Goal: Task Accomplishment & Management: Use online tool/utility

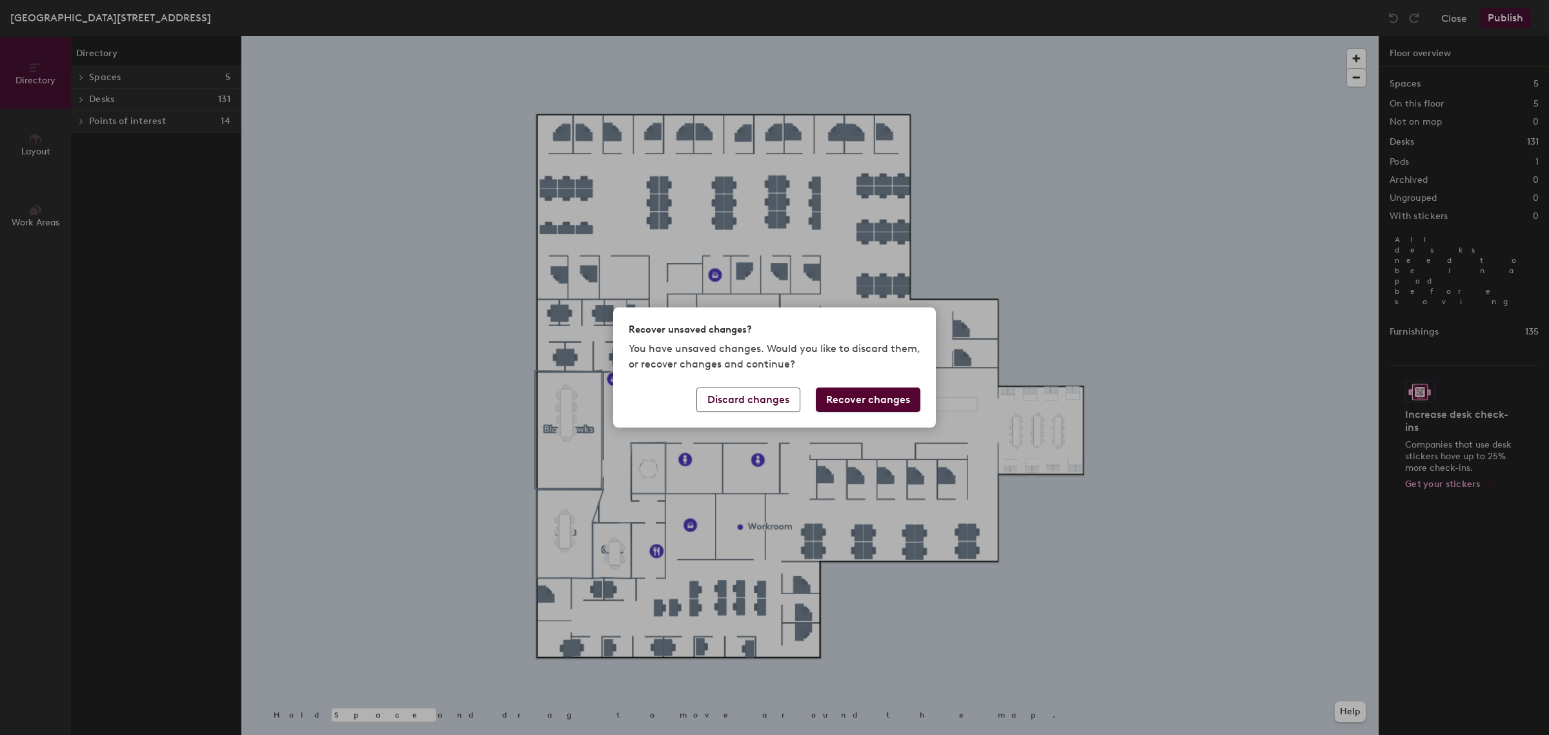
click at [837, 402] on button "Recover changes" at bounding box center [868, 399] width 105 height 25
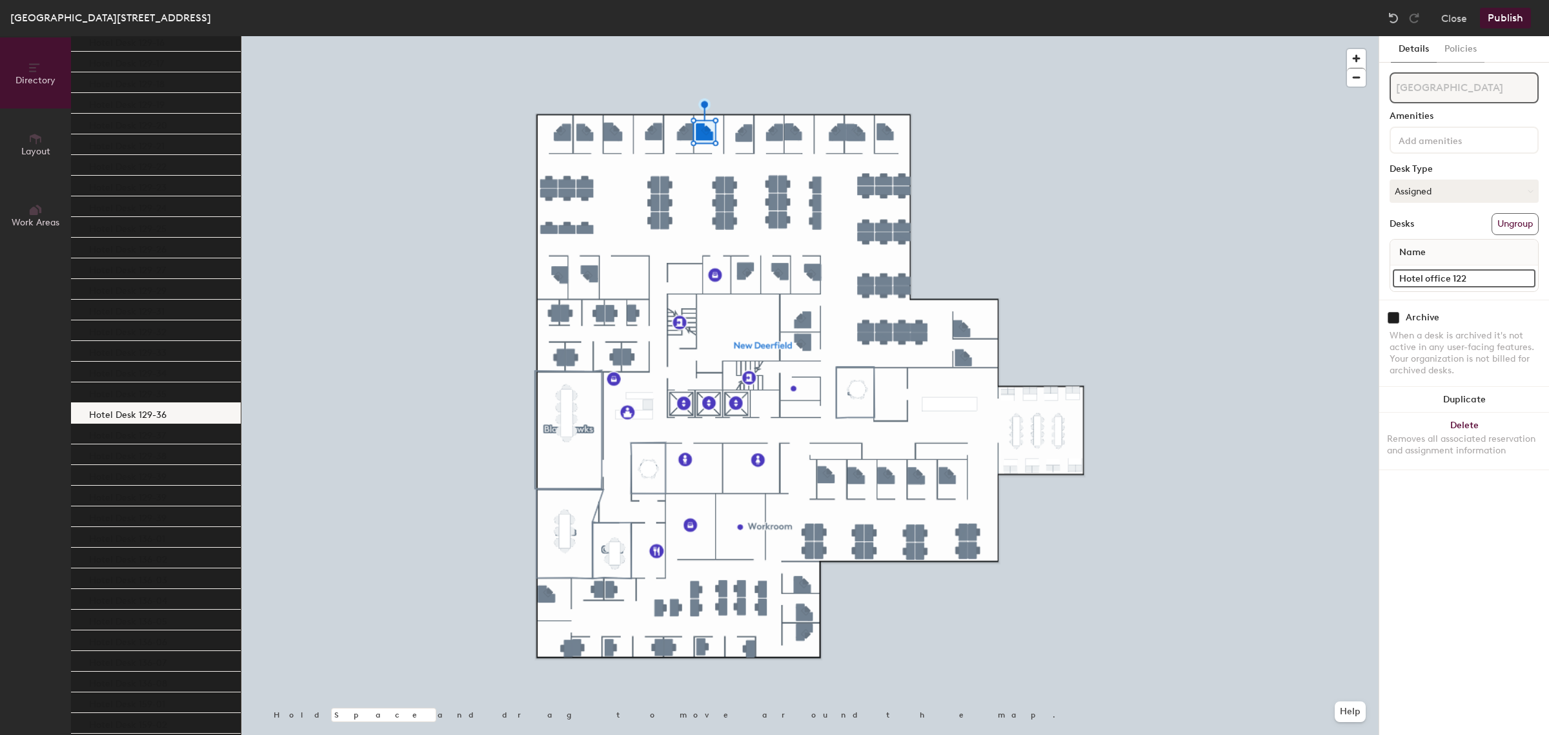
scroll to position [1210, 0]
click at [166, 192] on div "Hotel Desk 129-22" at bounding box center [156, 192] width 170 height 21
click at [169, 208] on div "Hotel Desk 129-23" at bounding box center [156, 213] width 170 height 21
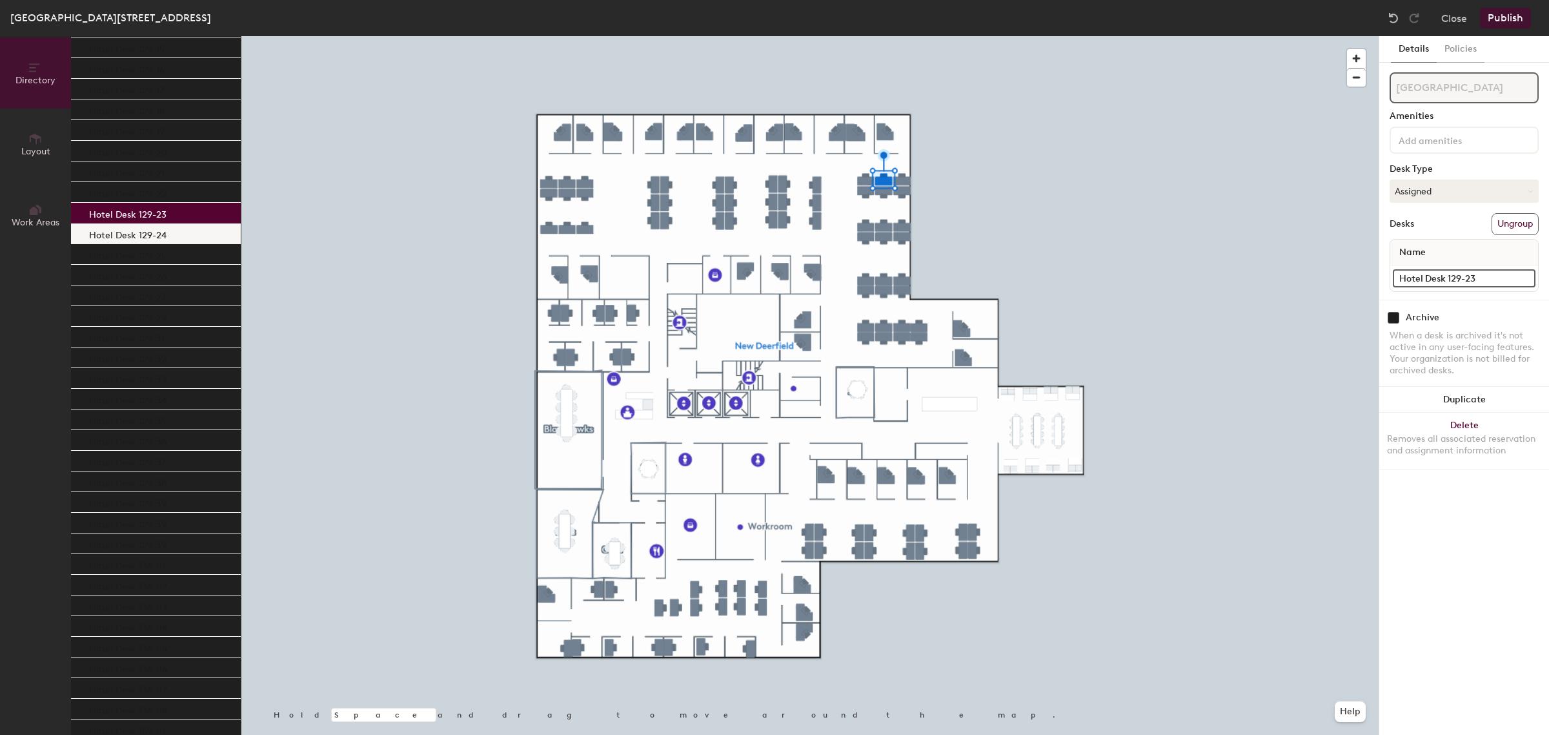
click at [171, 230] on div "Hotel Desk 129-24" at bounding box center [156, 233] width 170 height 21
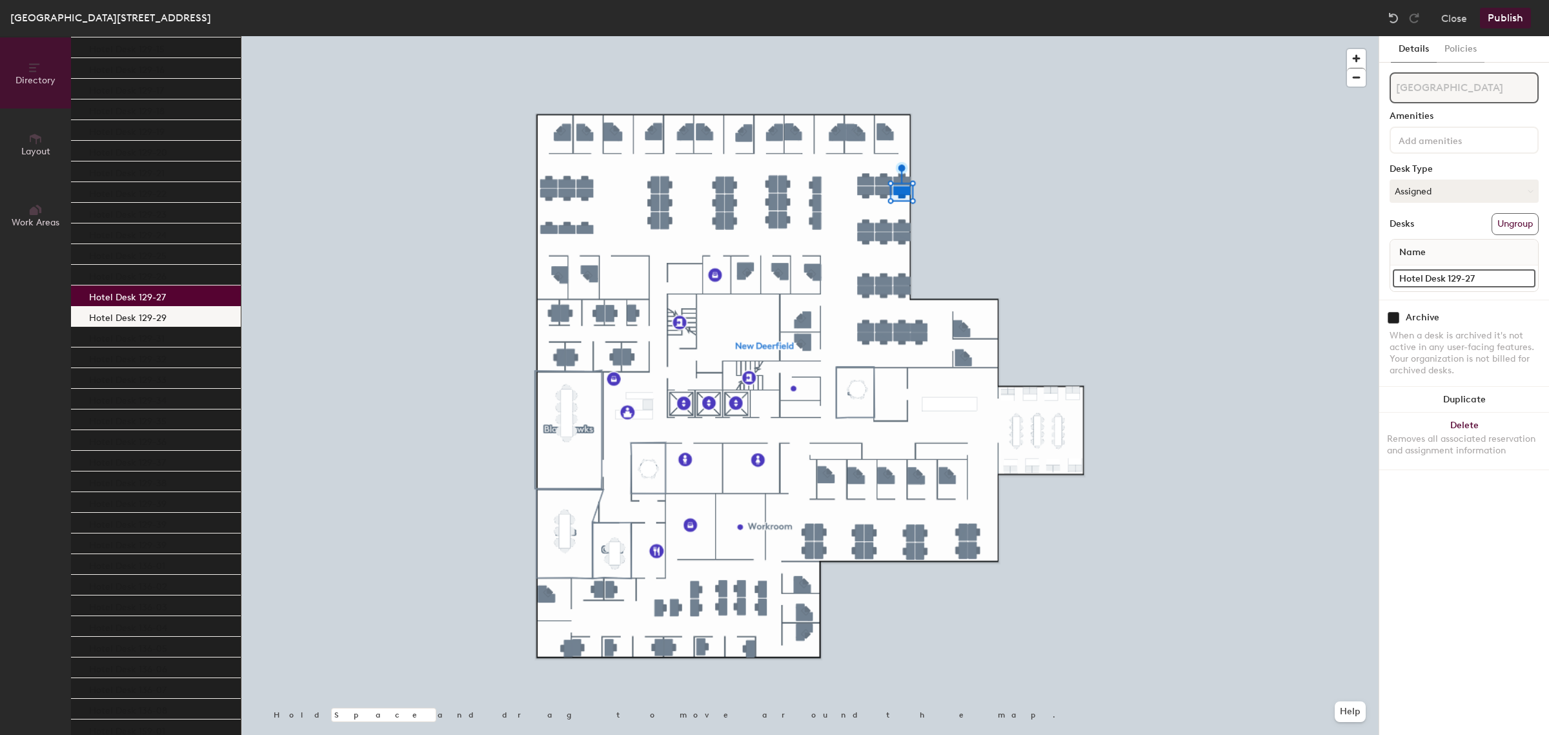
click at [185, 311] on div "Hotel Desk 129-29" at bounding box center [156, 316] width 170 height 21
click at [184, 294] on div "Hotel Desk 129-27" at bounding box center [156, 295] width 170 height 21
click at [185, 278] on div "Hotel Desk 129-26" at bounding box center [156, 275] width 170 height 21
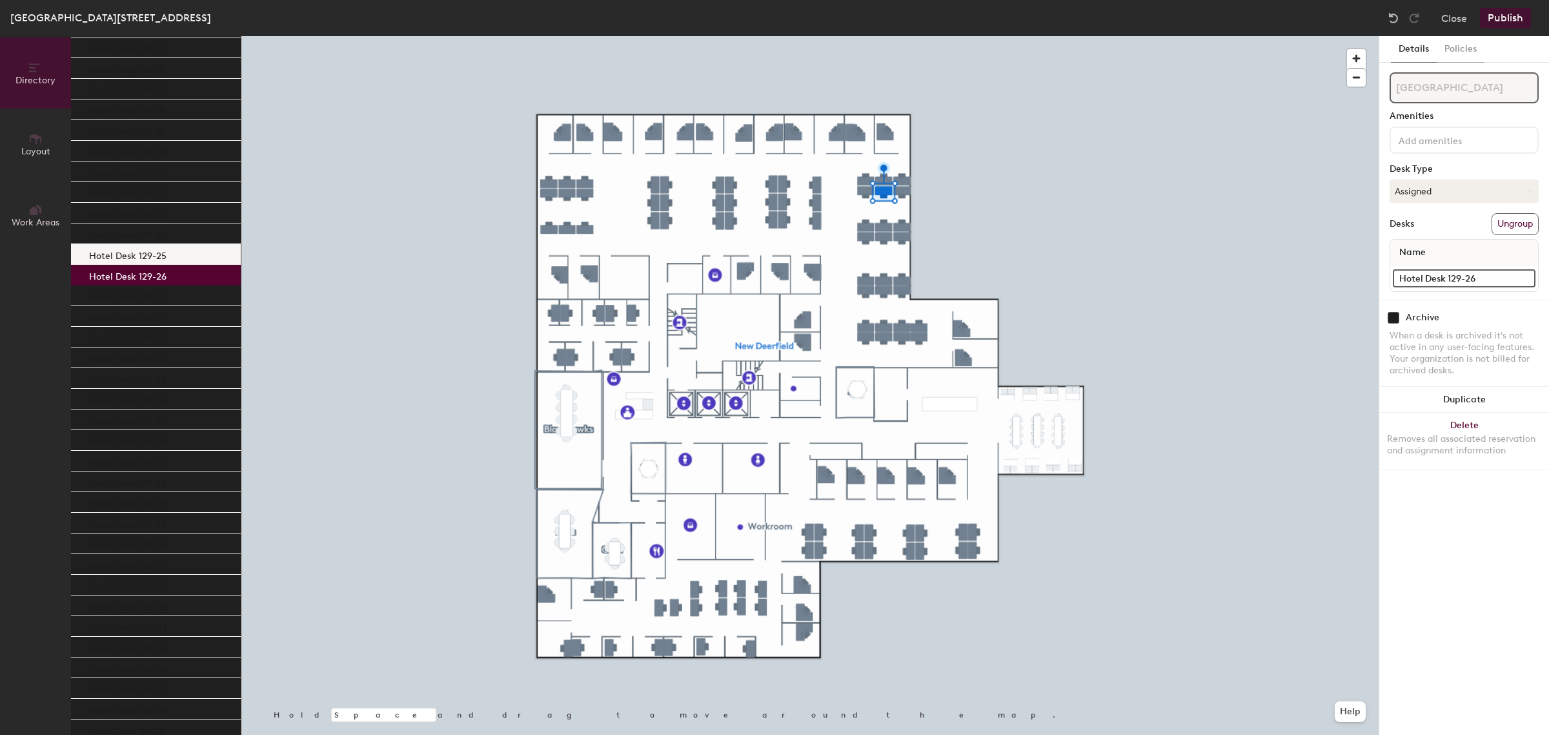
click at [183, 256] on div "Hotel Desk 129-25" at bounding box center [156, 254] width 170 height 21
click at [166, 255] on div "Hotel Desk 129-25" at bounding box center [156, 254] width 170 height 21
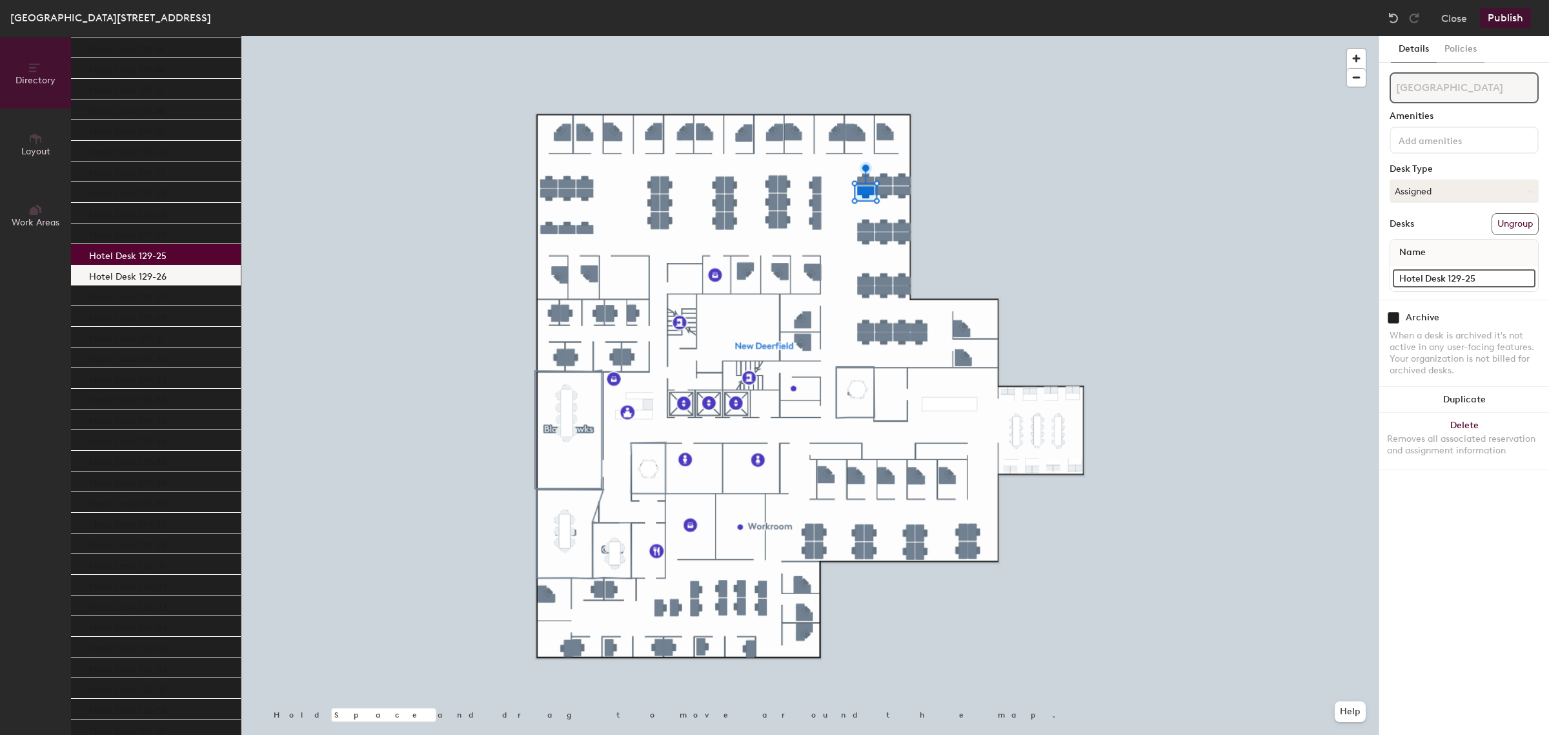
click at [154, 283] on div "Hotel Desk 129-26" at bounding box center [156, 275] width 170 height 21
click at [166, 296] on div "Hotel Desk 129-27" at bounding box center [156, 295] width 170 height 21
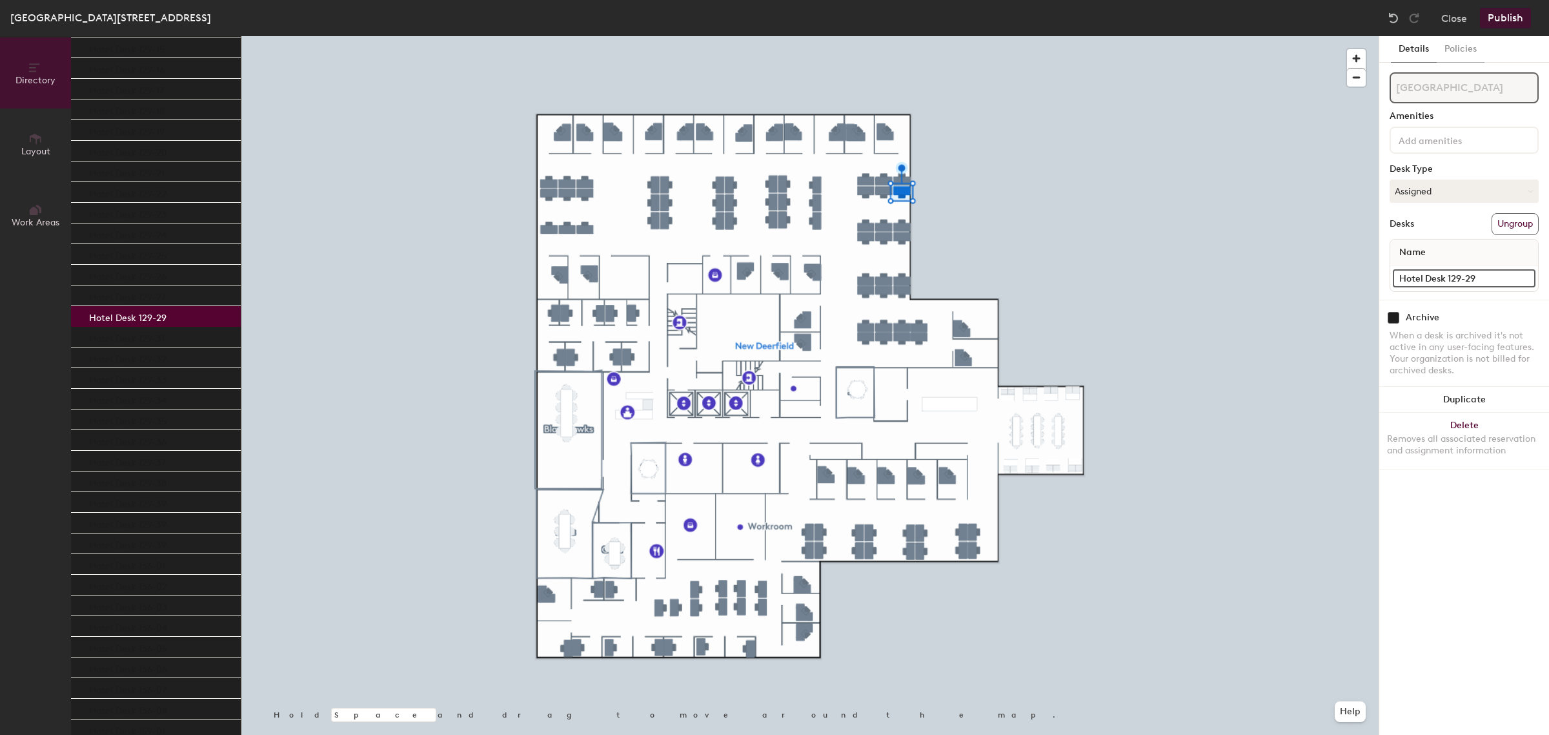
click at [145, 318] on p "Hotel Desk 129-29" at bounding box center [127, 316] width 77 height 15
click at [137, 334] on p "Hotel Desk 129-31" at bounding box center [127, 336] width 76 height 15
click at [134, 320] on p "Hotel Desk 129-29" at bounding box center [127, 316] width 77 height 15
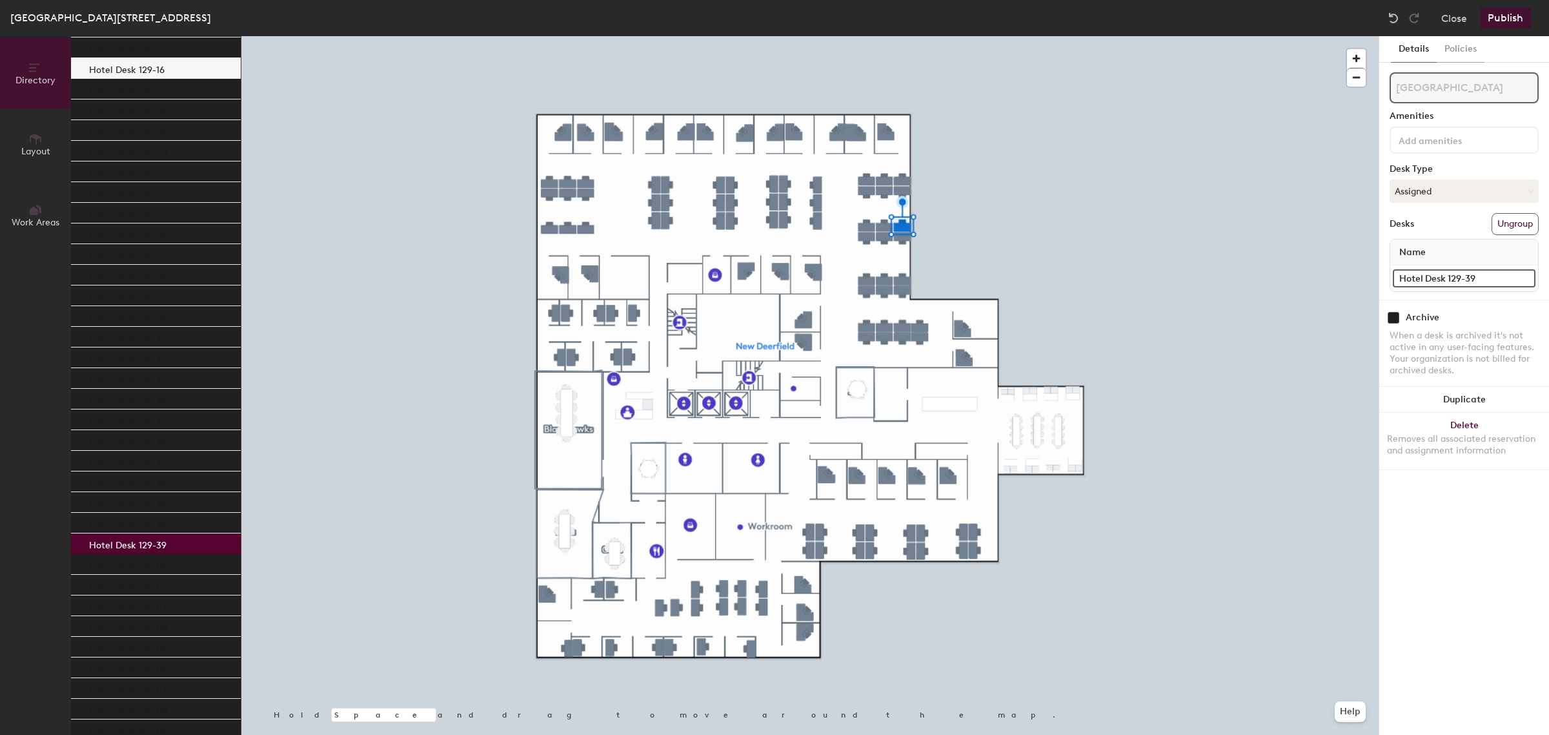
click at [905, 36] on div at bounding box center [809, 36] width 1137 height 0
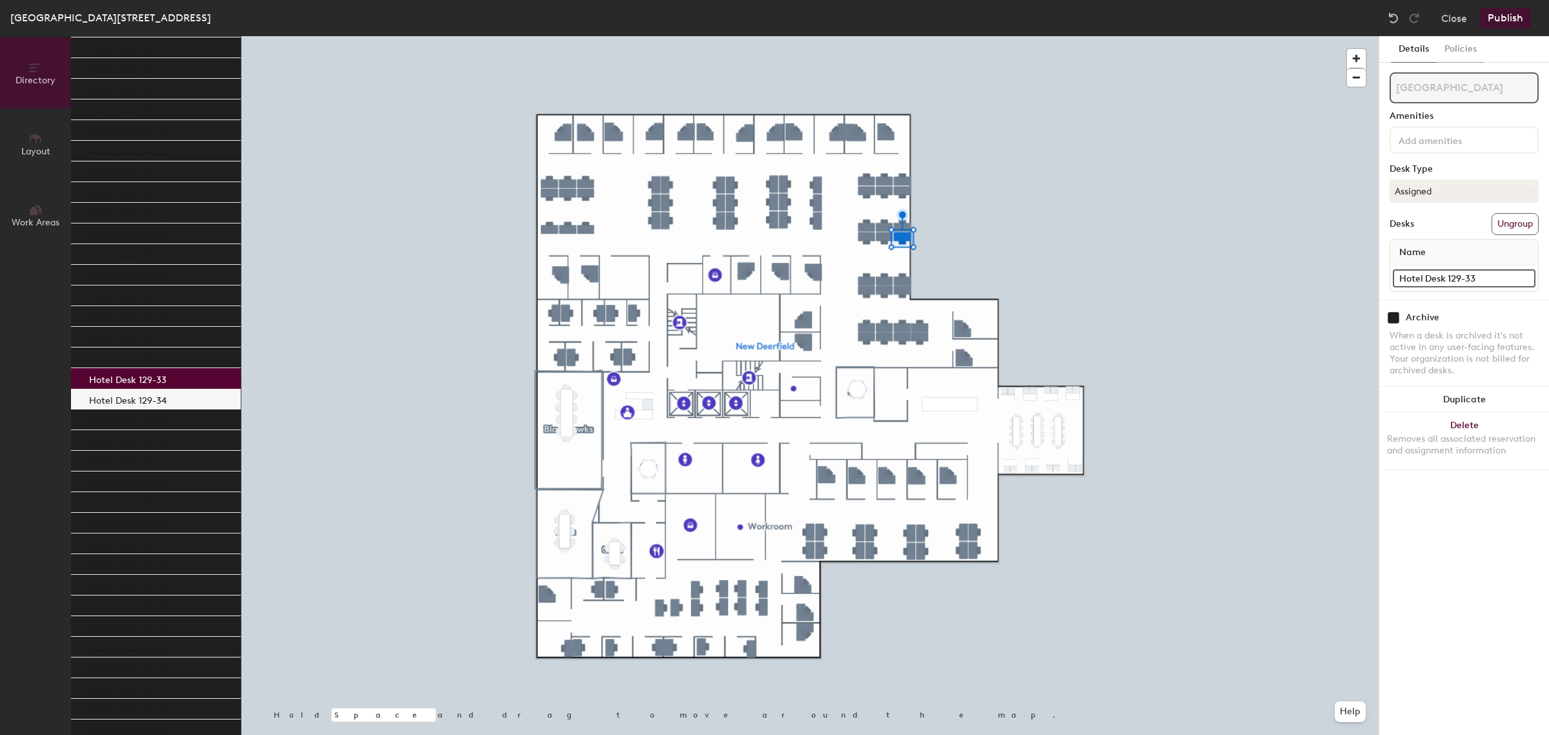
click at [148, 397] on p "Hotel Desk 129-34" at bounding box center [127, 398] width 77 height 15
click at [156, 372] on p "Hotel Desk 129-33" at bounding box center [127, 378] width 77 height 15
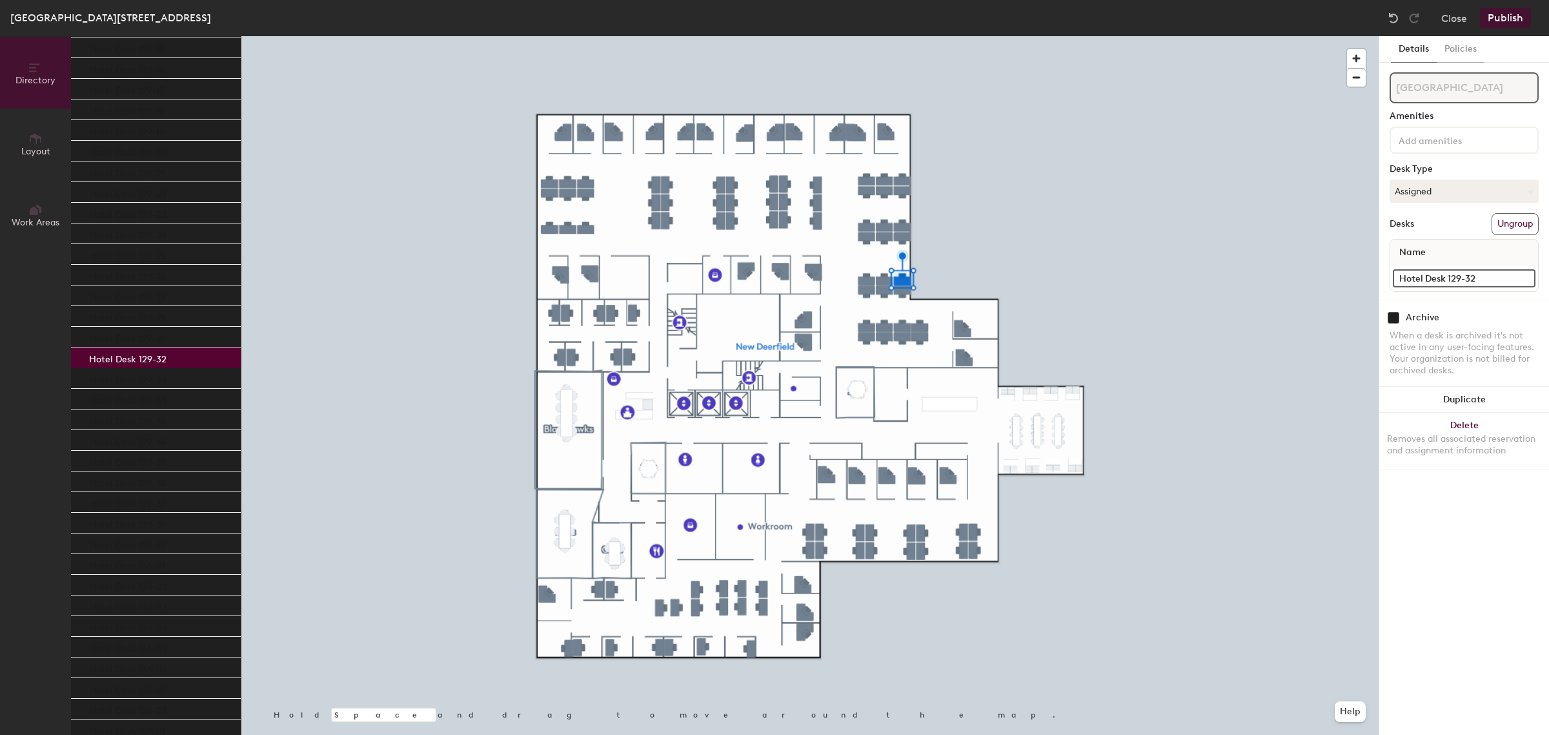
click at [163, 355] on p "Hotel Desk 129-32" at bounding box center [127, 357] width 77 height 15
click at [163, 337] on div "Hotel Desk 129-31" at bounding box center [156, 337] width 170 height 21
click at [163, 314] on p "Hotel Desk 129-29" at bounding box center [127, 316] width 77 height 15
click at [1498, 272] on input "Hotel Desk 129-39" at bounding box center [1464, 278] width 143 height 18
click at [1396, 318] on input "checkbox" at bounding box center [1394, 318] width 12 height 12
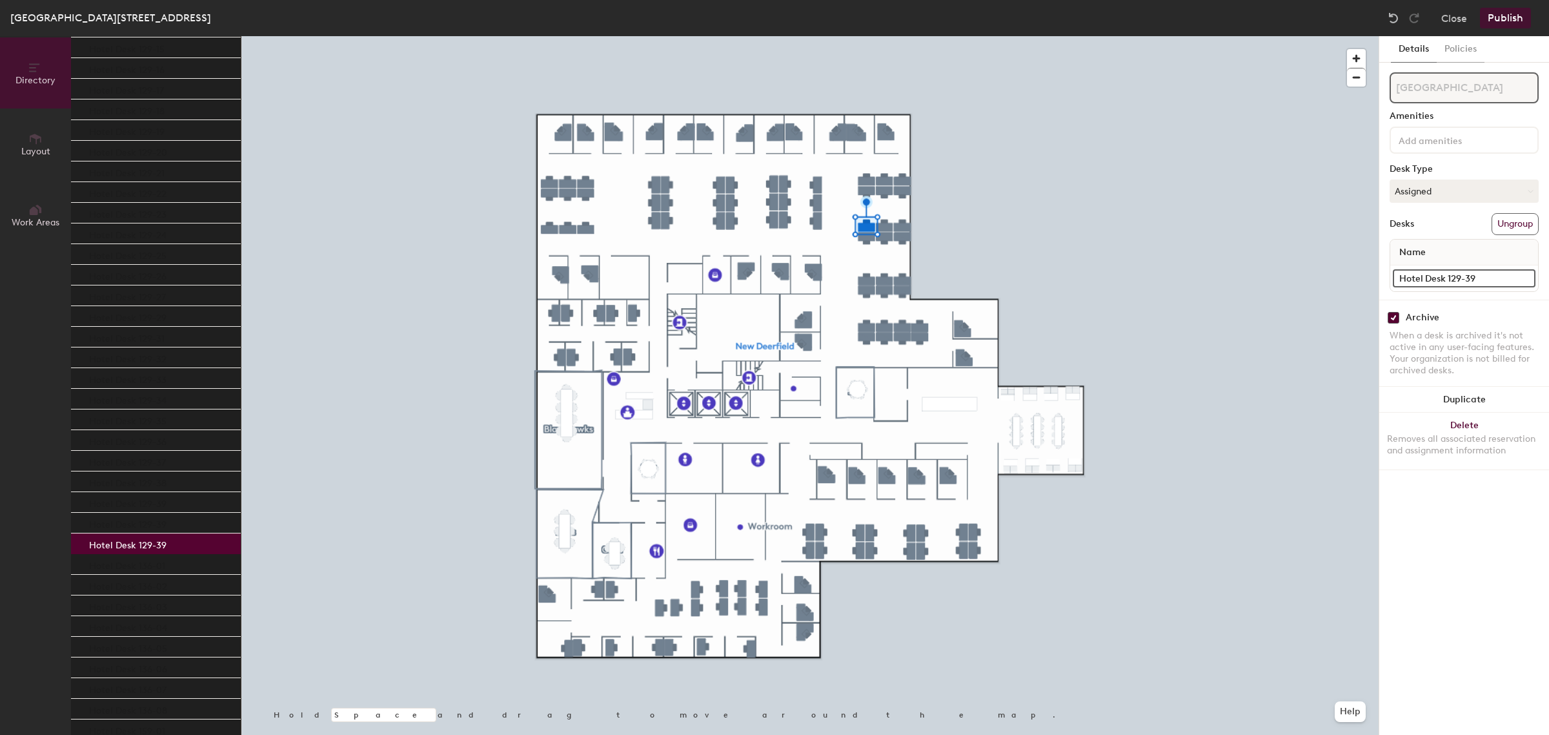
click at [1488, 273] on input "Hotel Desk 129-39" at bounding box center [1464, 278] width 143 height 18
click at [1393, 314] on input "checkbox" at bounding box center [1394, 318] width 12 height 12
checkbox input "false"
click at [1506, 274] on input "Hotel Desk 129-39" at bounding box center [1464, 278] width 143 height 18
click at [1502, 272] on input "Hotel Desk 129-39" at bounding box center [1464, 278] width 143 height 18
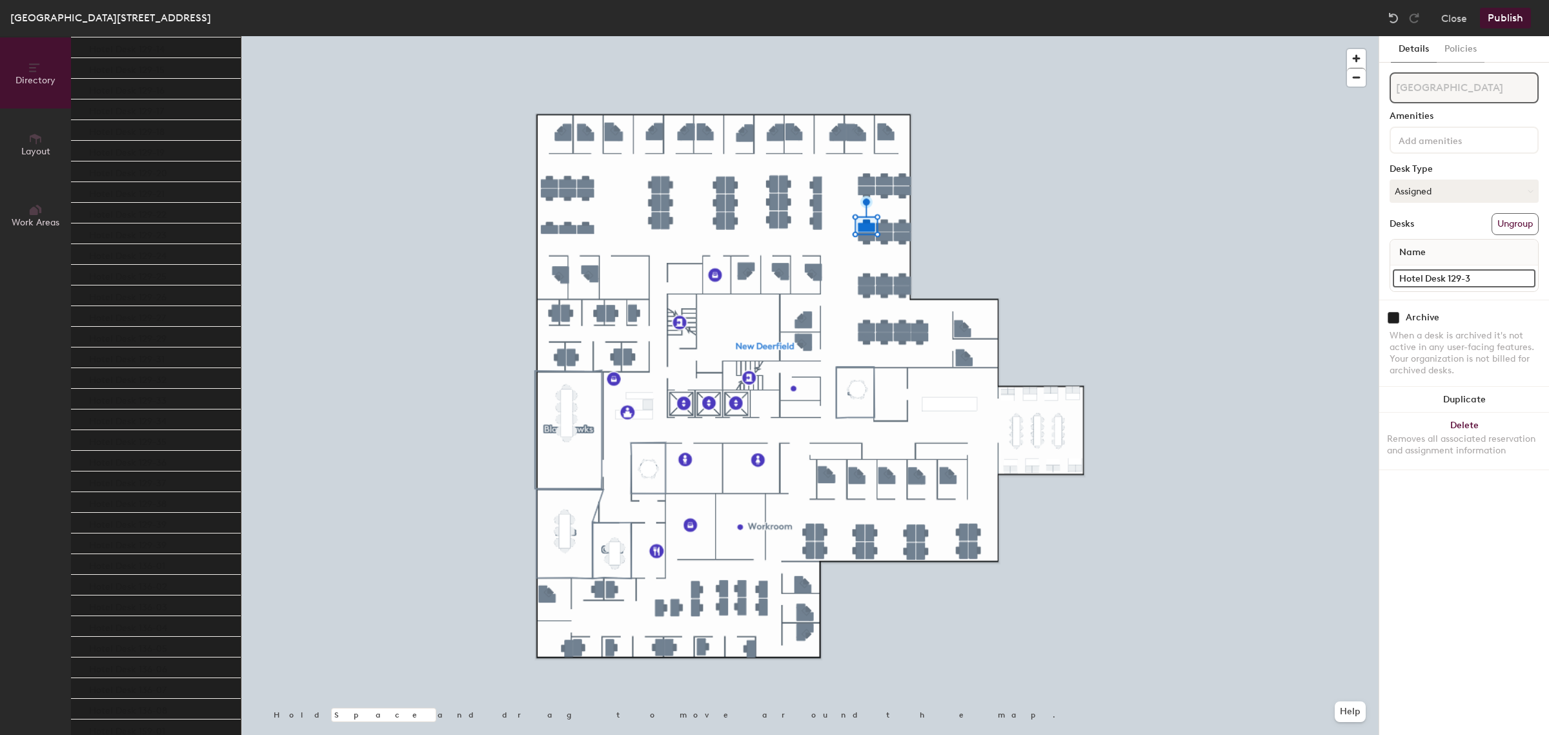
scroll to position [487, 0]
type input "Hotel Desk 129-30"
click at [1486, 276] on input "Hotel Desk 129-39" at bounding box center [1464, 278] width 143 height 18
click at [1488, 275] on input "Hotel Desk 129-39" at bounding box center [1464, 278] width 143 height 18
type input "Hotel Desk 129-28"
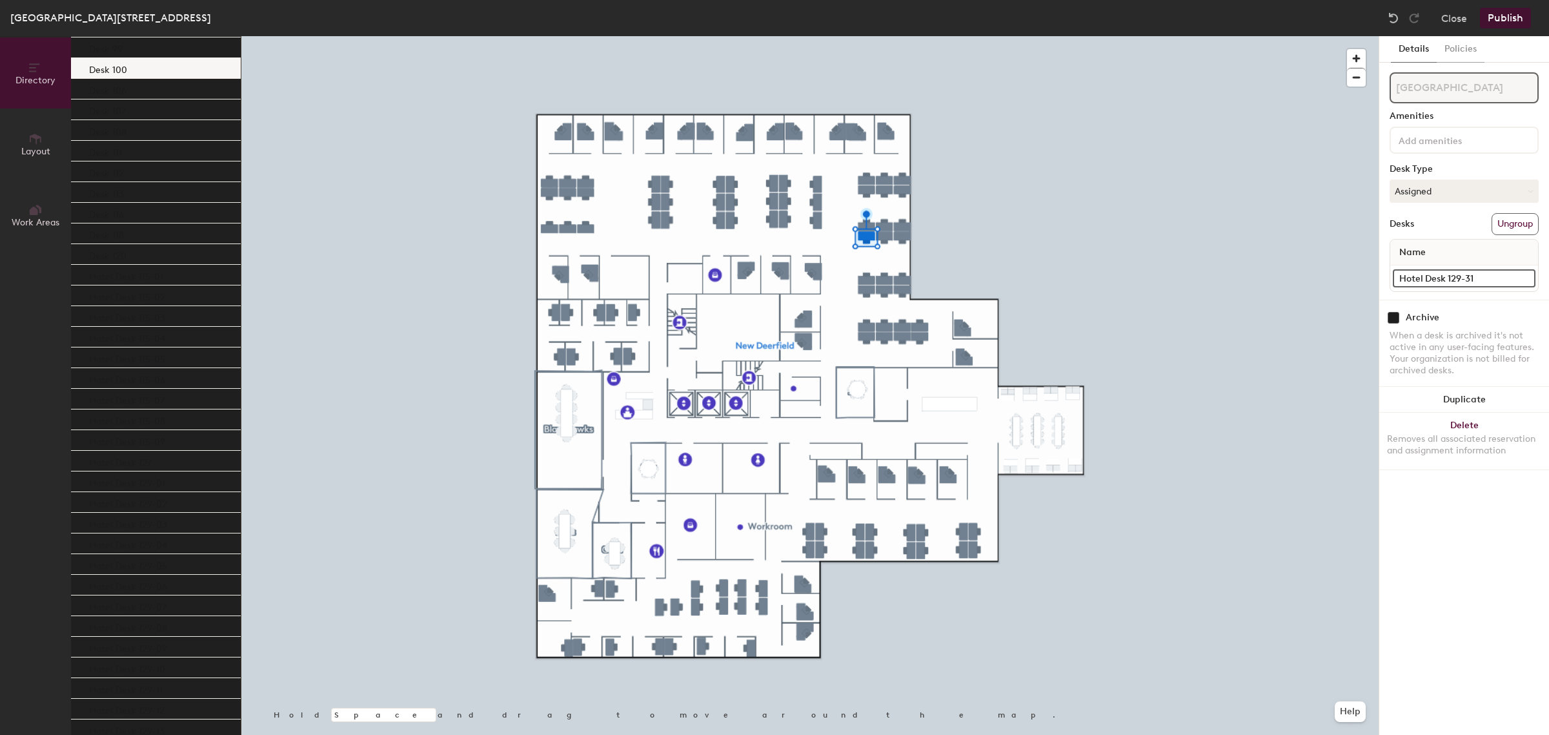
click at [904, 36] on div at bounding box center [809, 36] width 1137 height 0
click at [882, 36] on div at bounding box center [809, 36] width 1137 height 0
click at [899, 36] on div at bounding box center [809, 36] width 1137 height 0
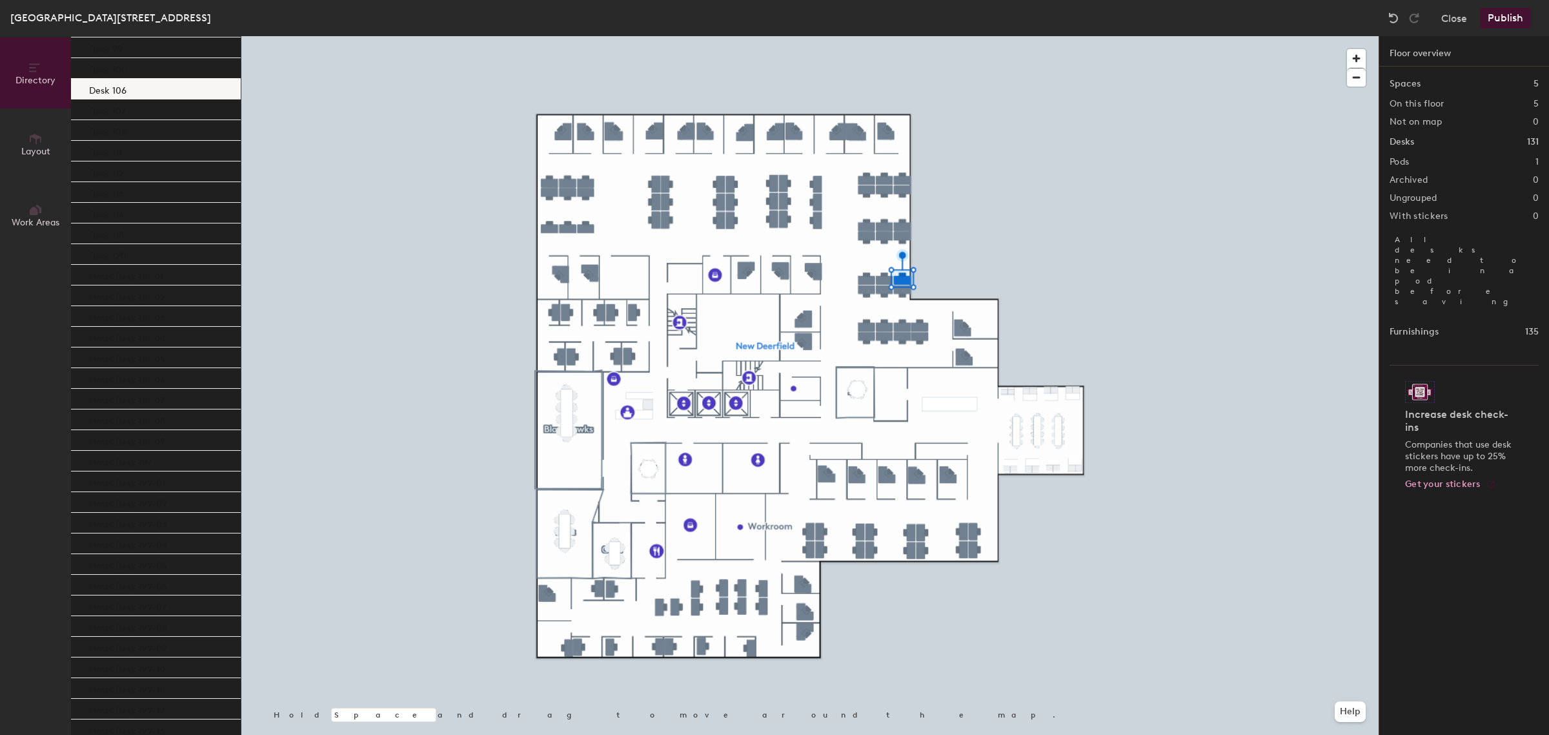
click at [901, 36] on div at bounding box center [809, 36] width 1137 height 0
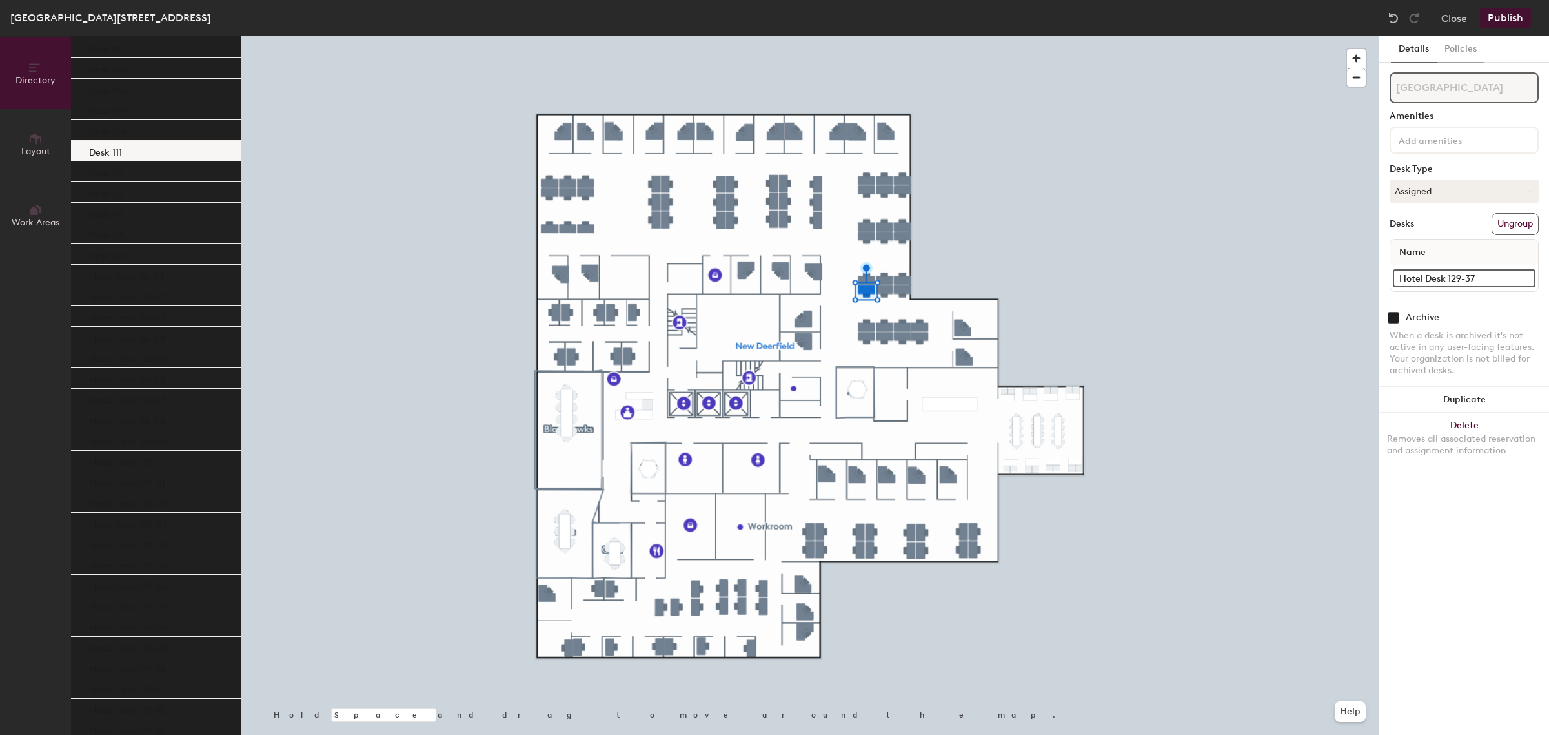
click at [915, 36] on div at bounding box center [809, 36] width 1137 height 0
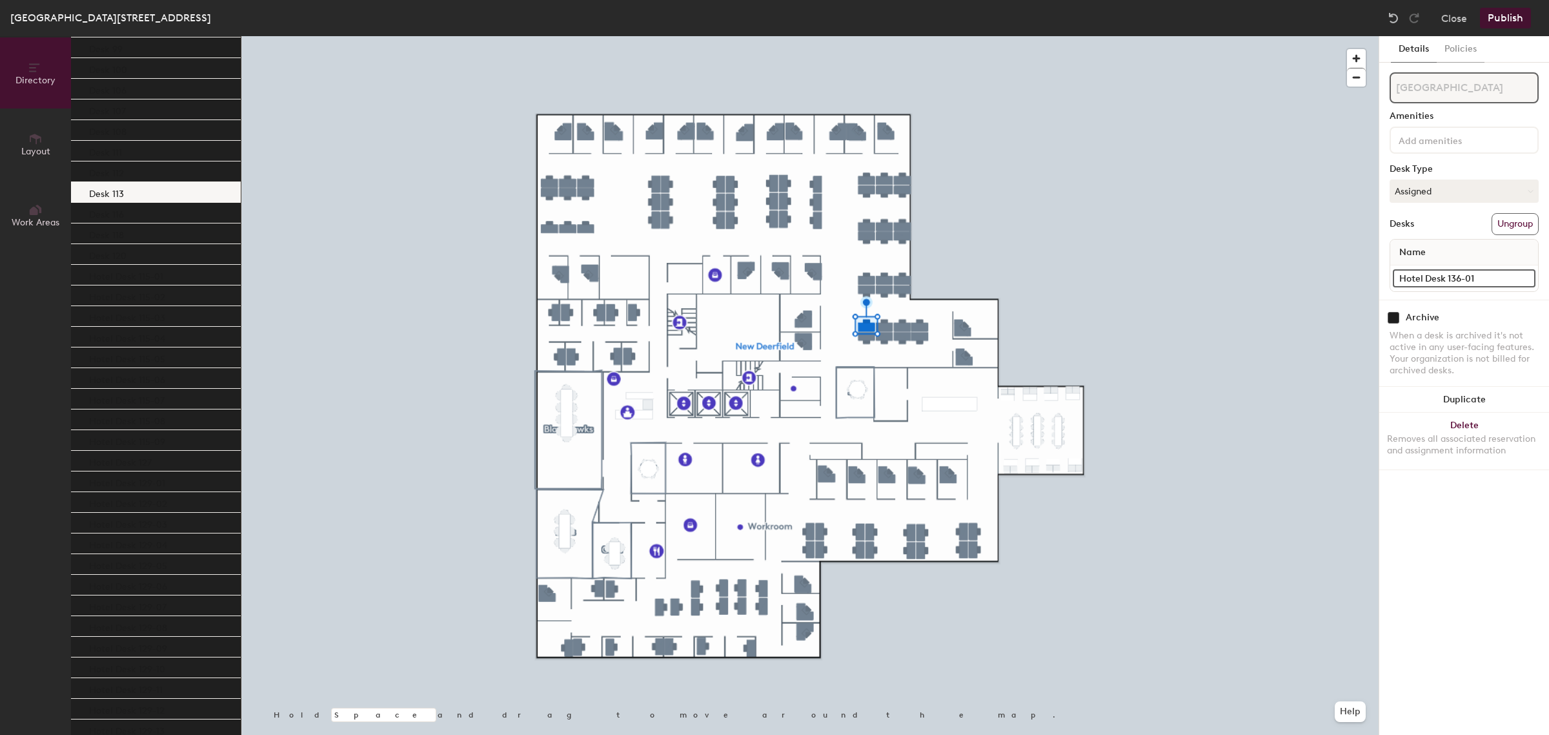
click at [915, 36] on div at bounding box center [809, 36] width 1137 height 0
click at [973, 36] on div at bounding box center [809, 36] width 1137 height 0
